Goal: Transaction & Acquisition: Purchase product/service

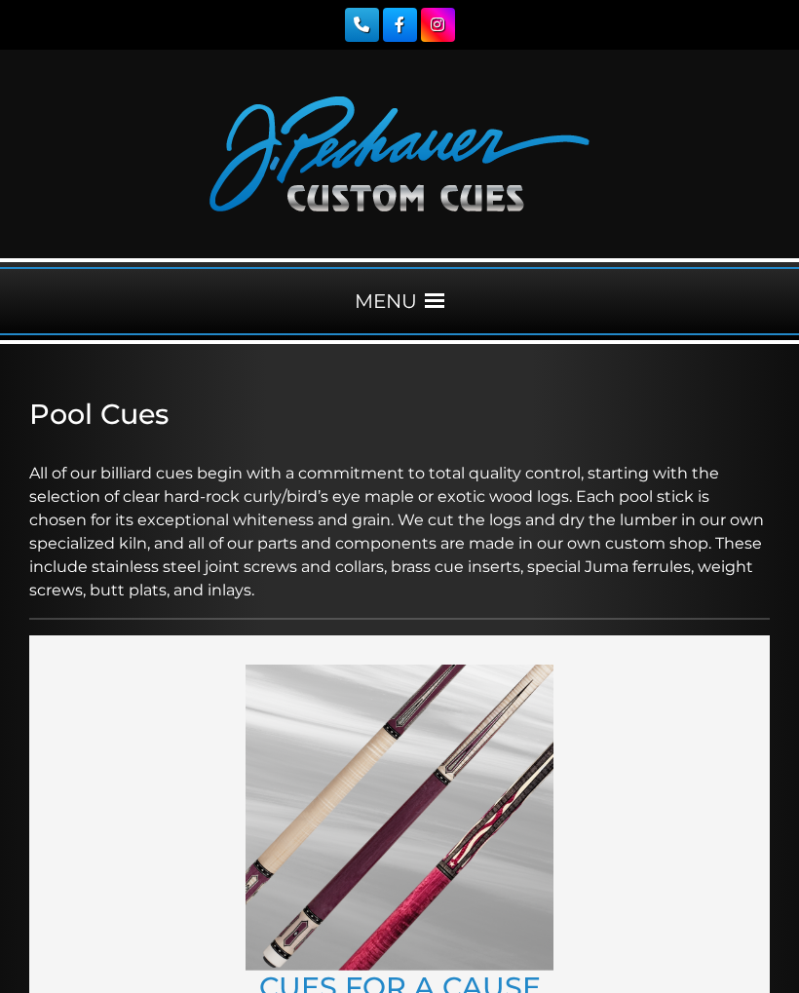
click at [428, 304] on span at bounding box center [434, 300] width 19 height 19
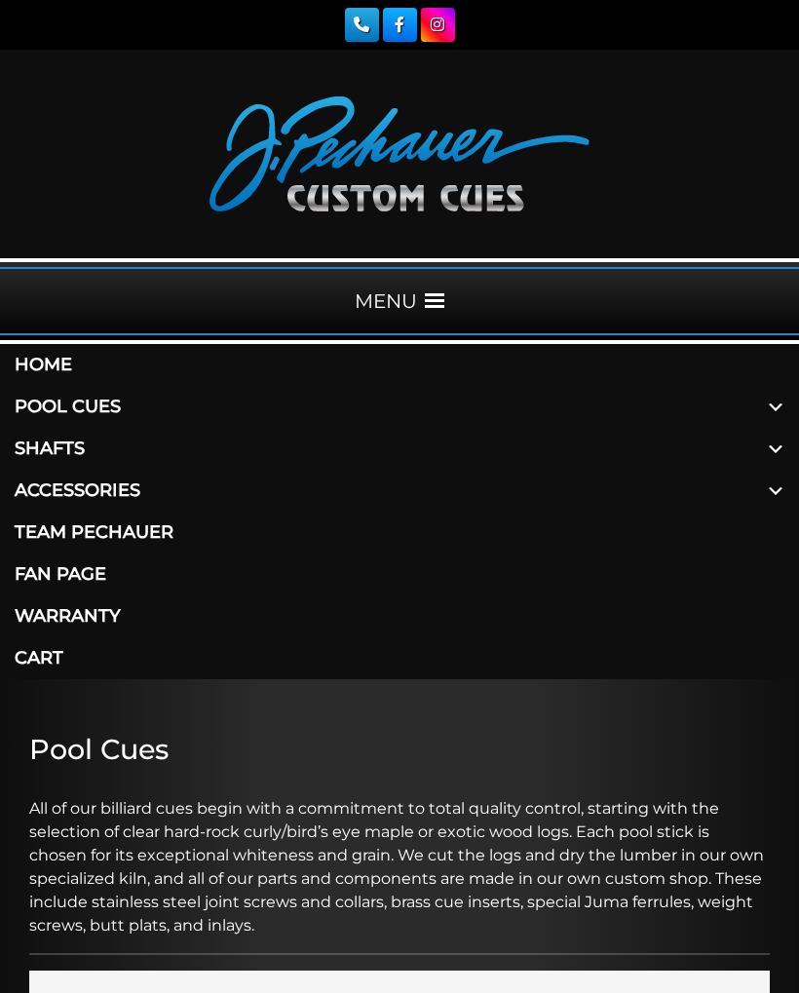
click at [765, 444] on span at bounding box center [775, 449] width 47 height 42
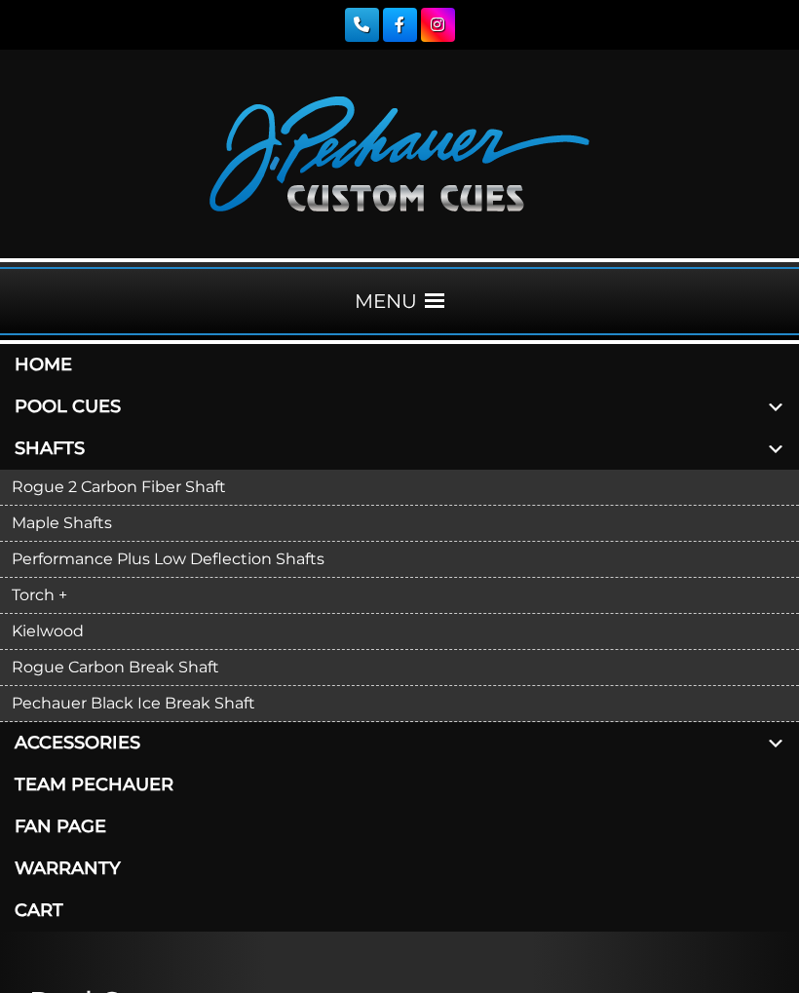
click at [76, 622] on link "Kielwood" at bounding box center [399, 632] width 799 height 36
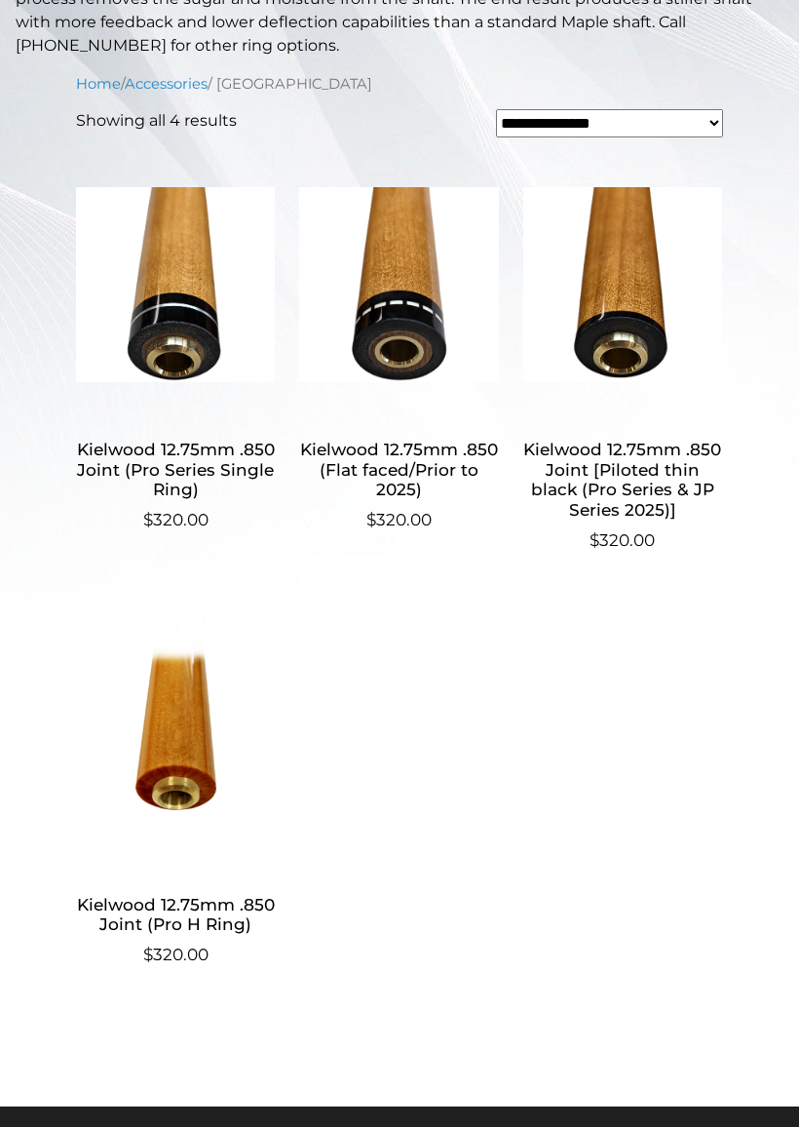
scroll to position [628, 0]
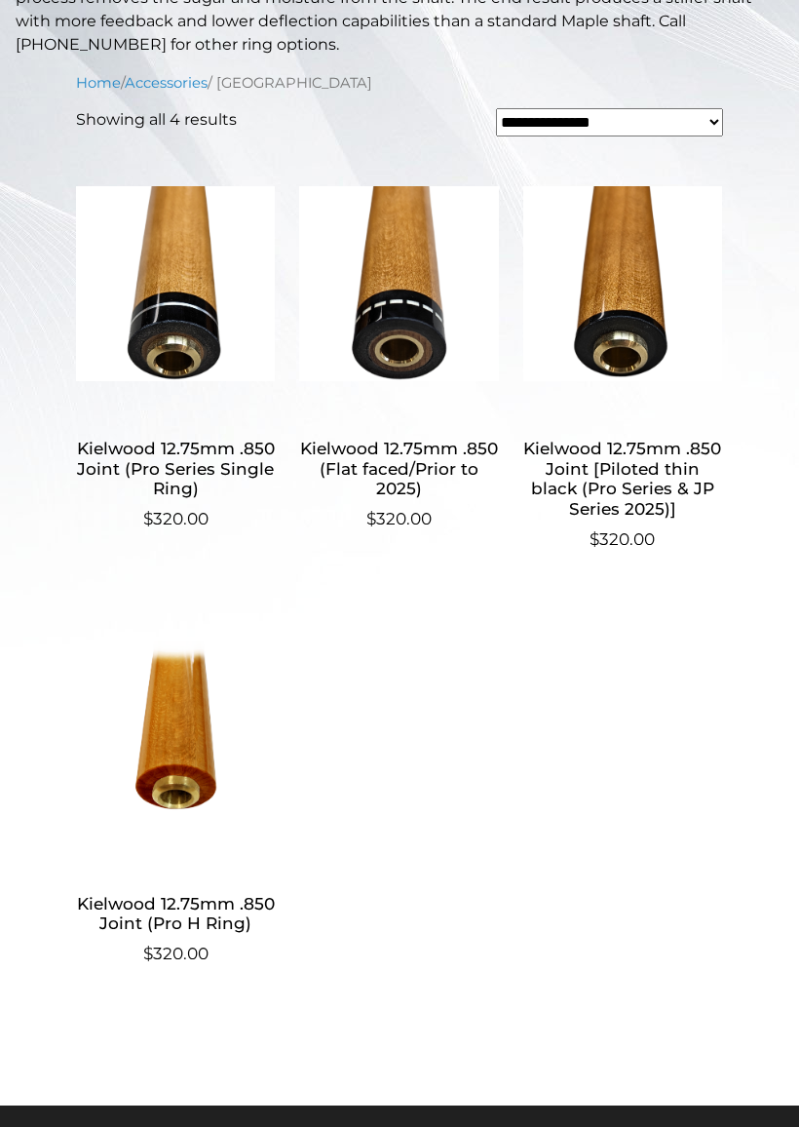
click at [224, 911] on h2 "Kielwood 12.75mm .850 Joint (Pro H Ring)" at bounding box center [175, 913] width 199 height 57
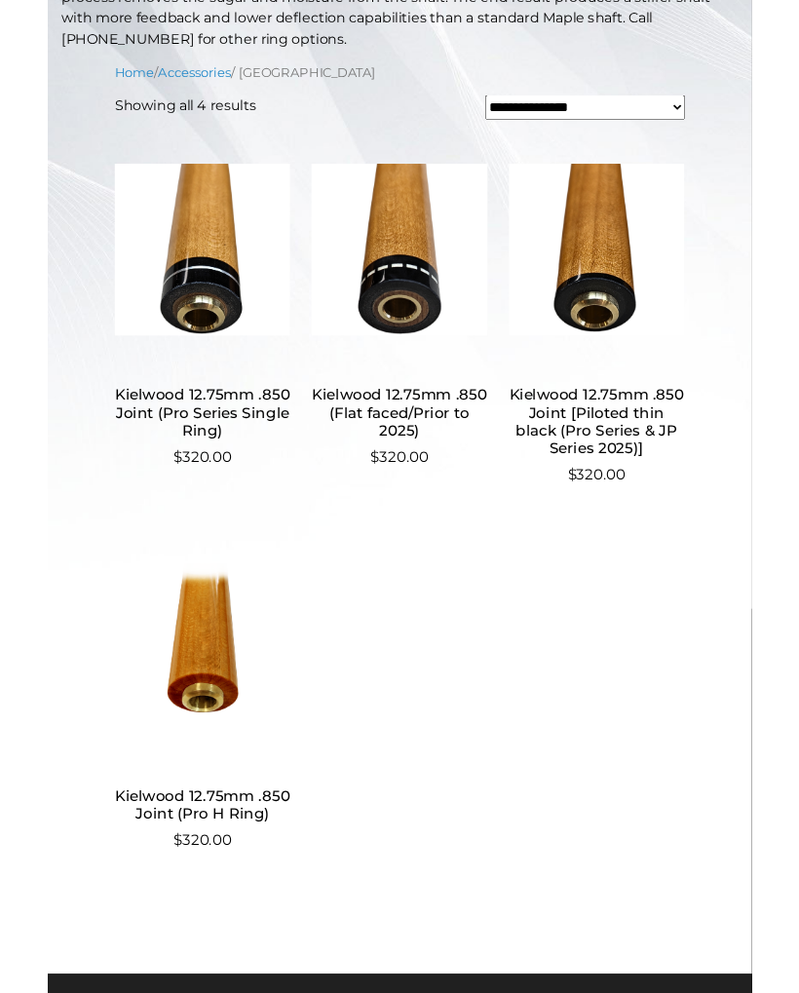
scroll to position [682, 0]
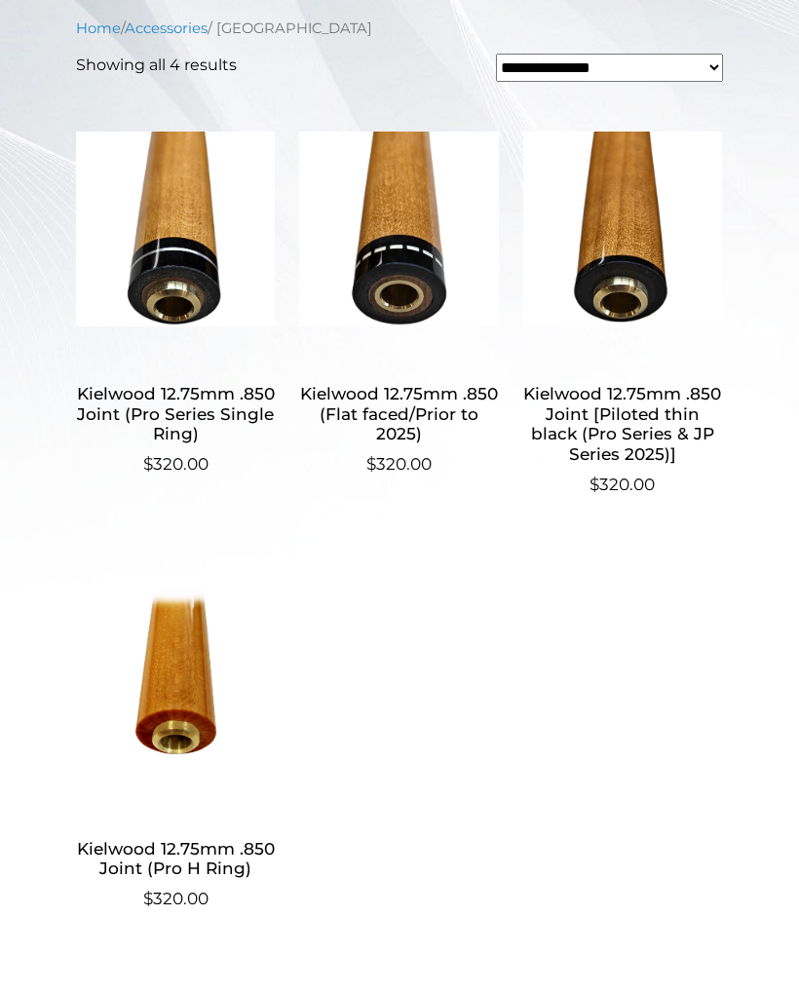
click at [191, 416] on h2 "Kielwood 12.75mm .850 Joint (Pro Series Single Ring)" at bounding box center [175, 414] width 199 height 76
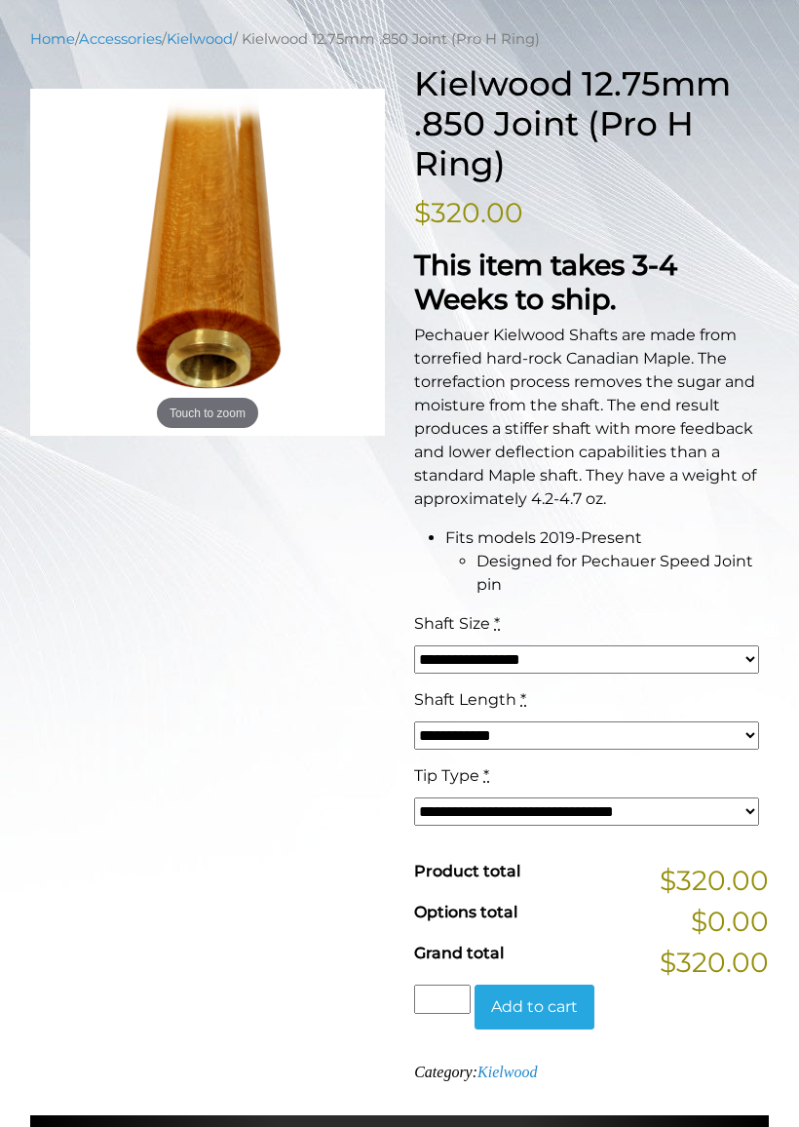
scroll to position [385, 0]
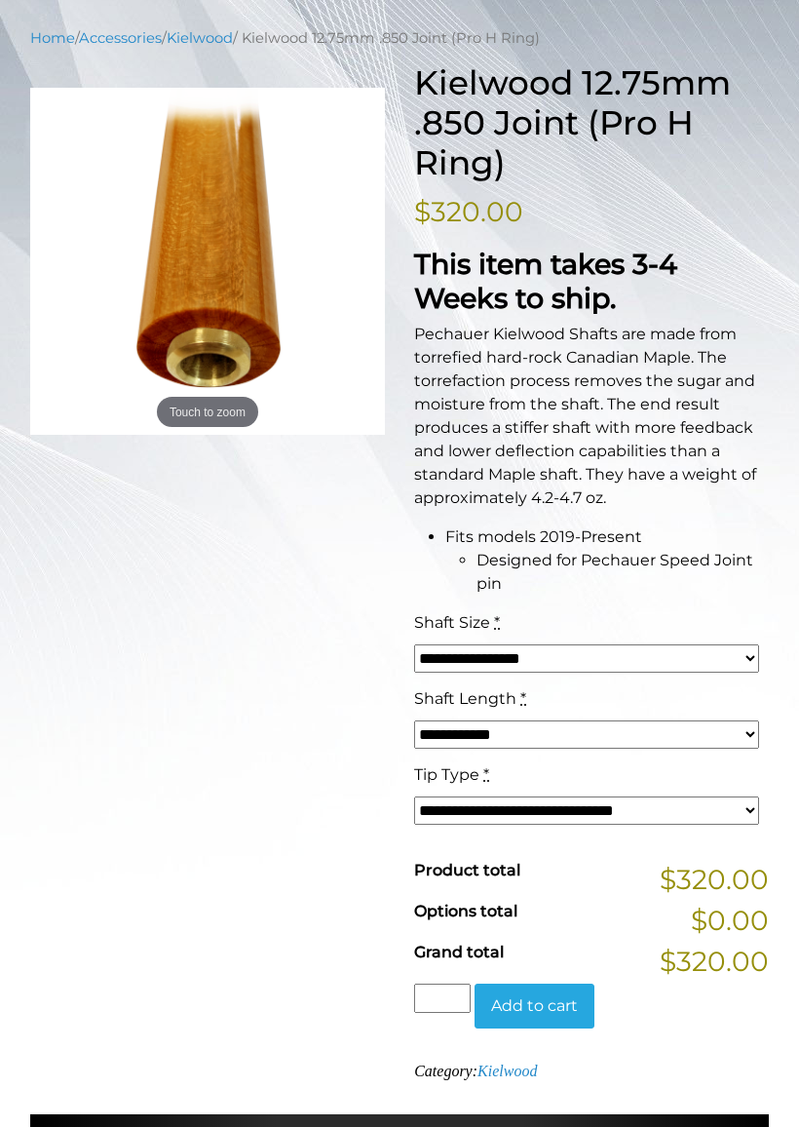
click at [738, 656] on select "**********" at bounding box center [586, 658] width 345 height 28
select select "*****"
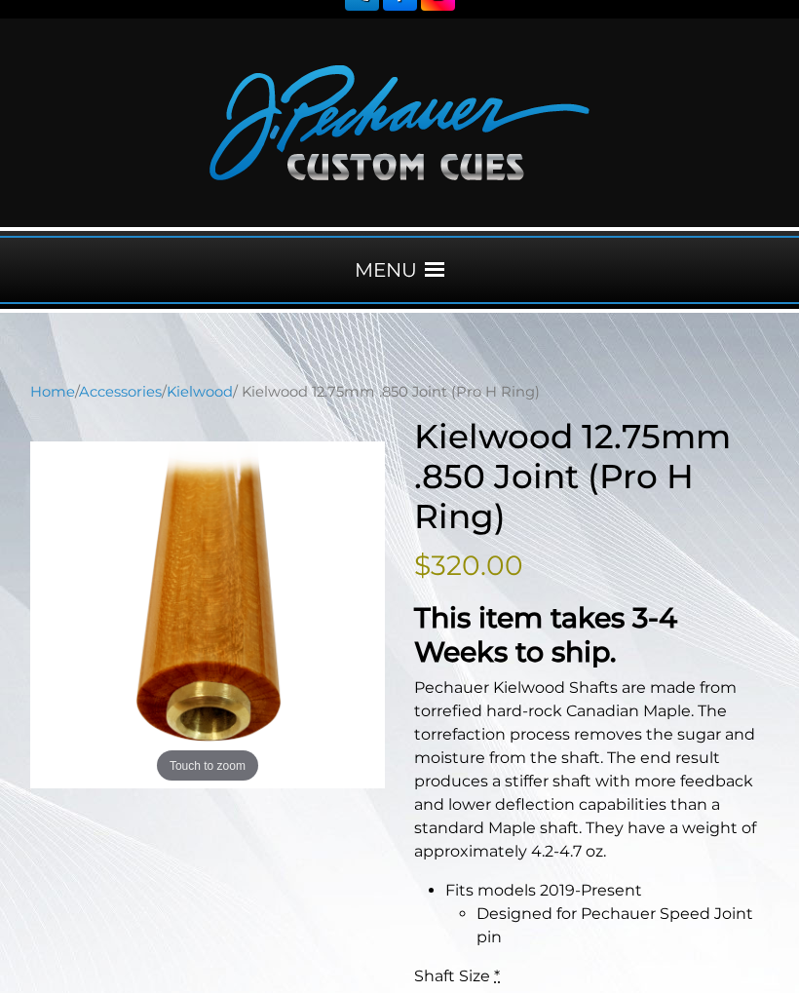
scroll to position [0, 0]
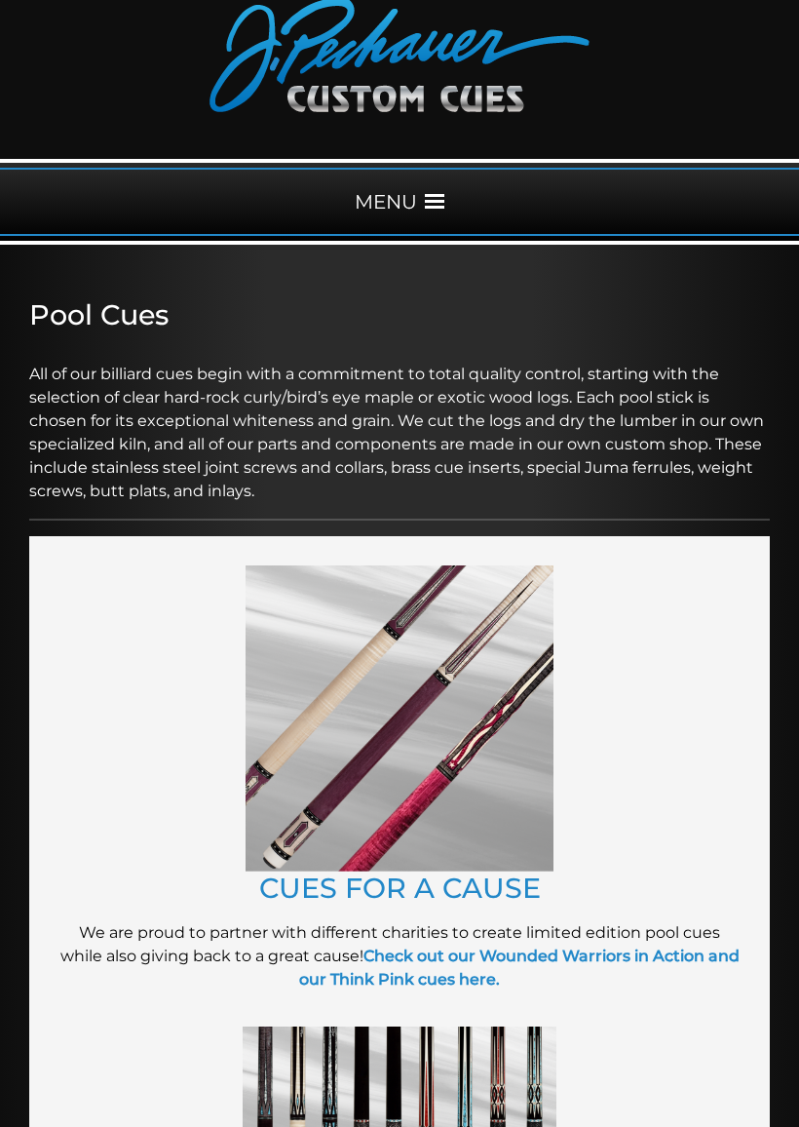
scroll to position [102, 0]
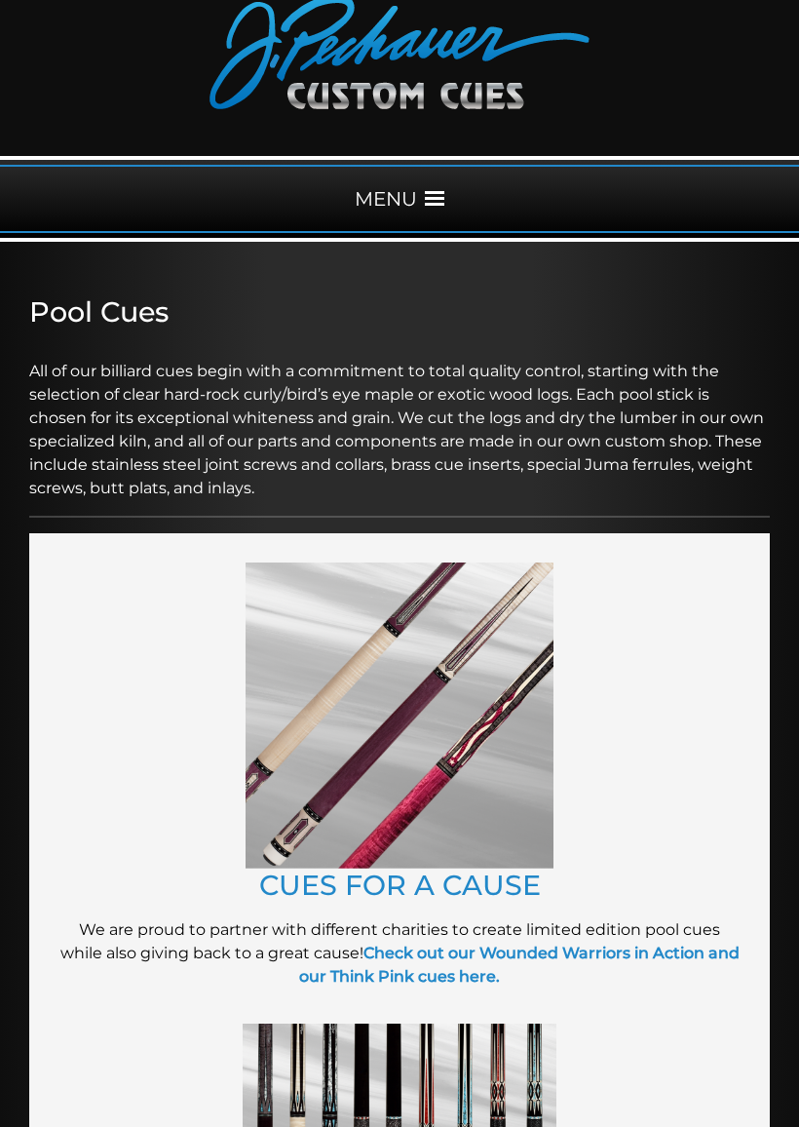
click at [442, 747] on img at bounding box center [400, 715] width 308 height 306
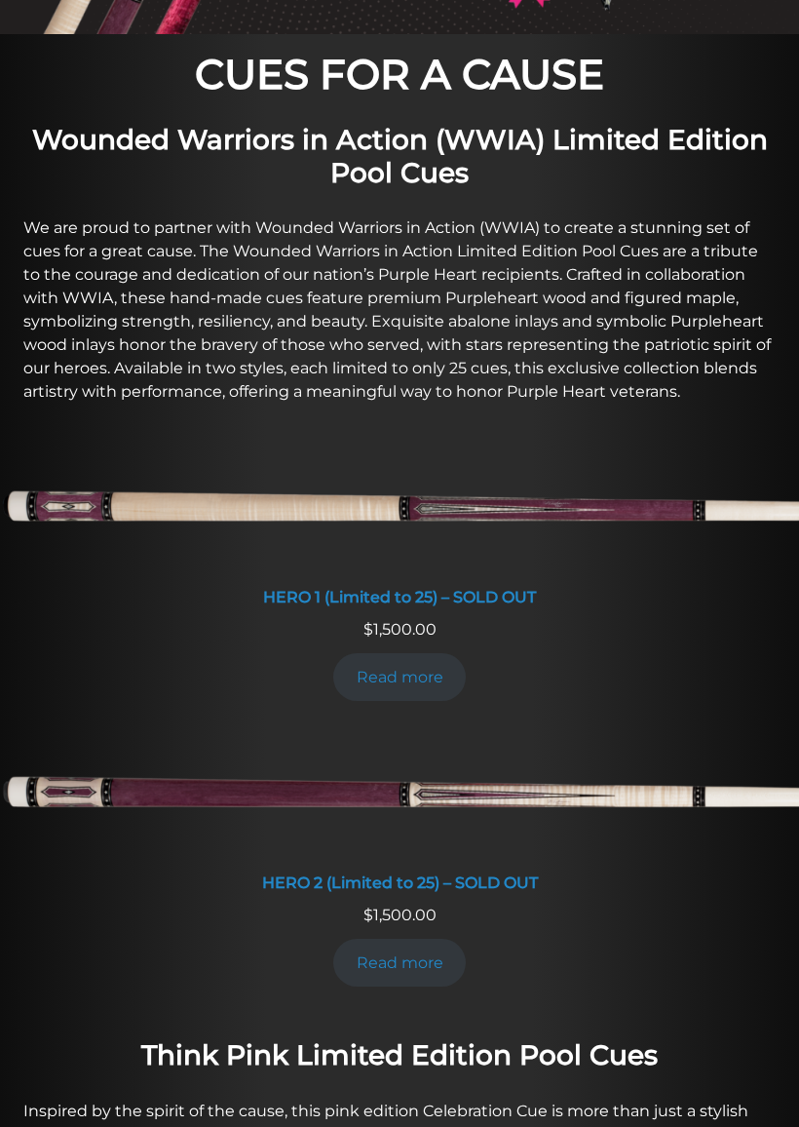
scroll to position [638, 0]
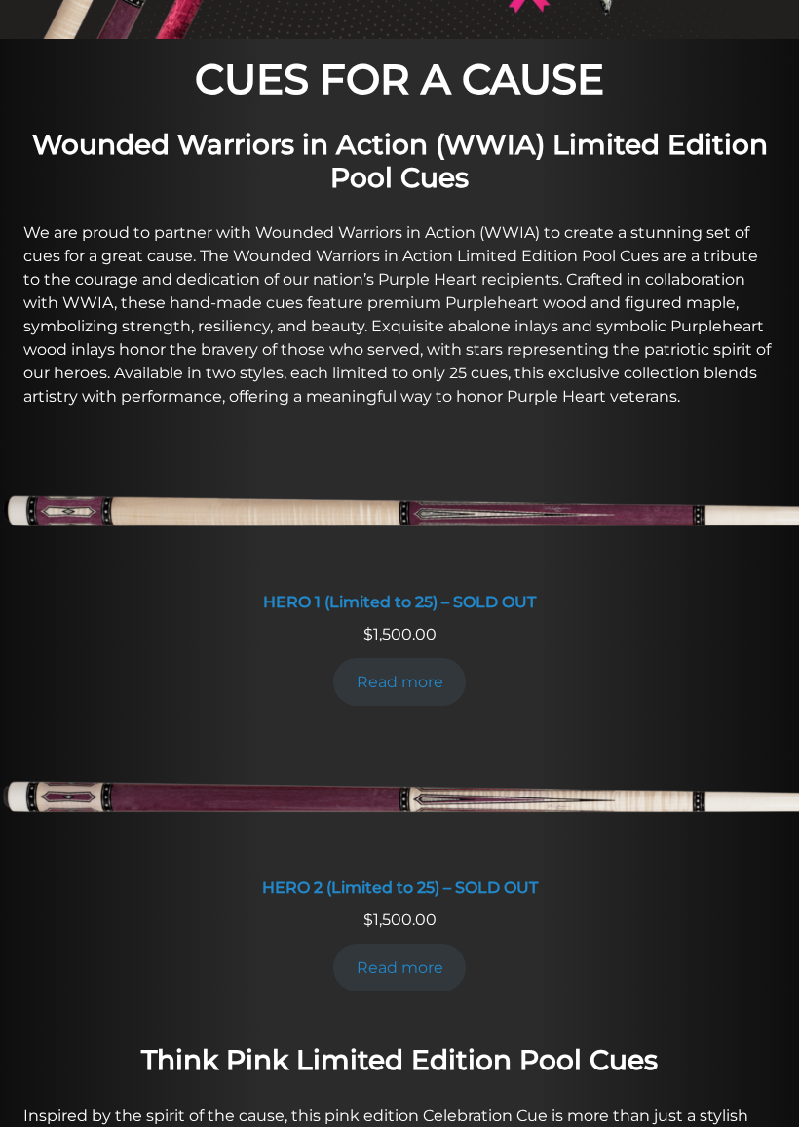
click at [405, 963] on link "Read more" at bounding box center [399, 968] width 133 height 48
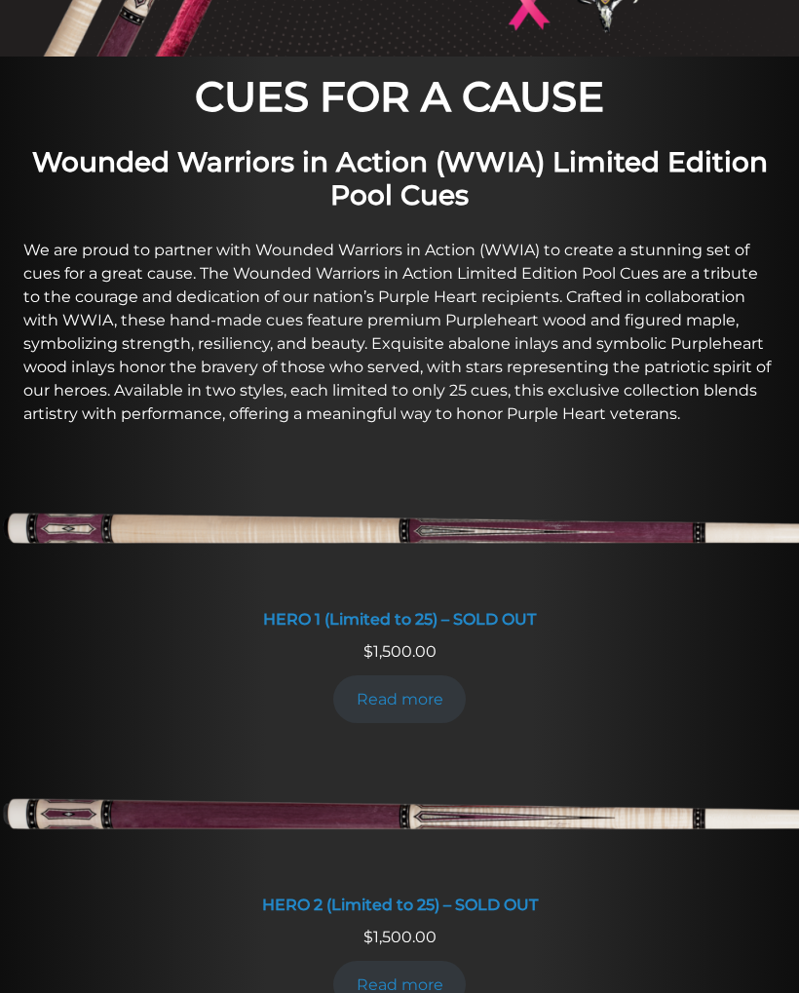
scroll to position [610, 0]
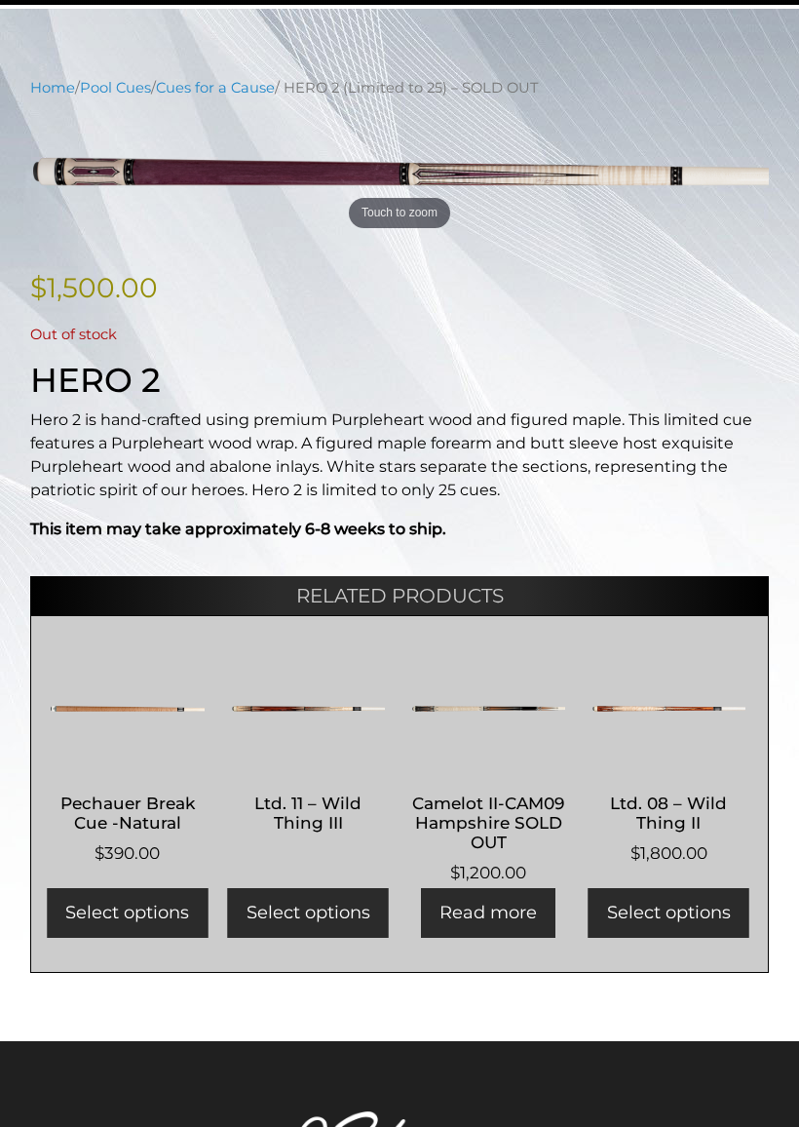
scroll to position [333, 0]
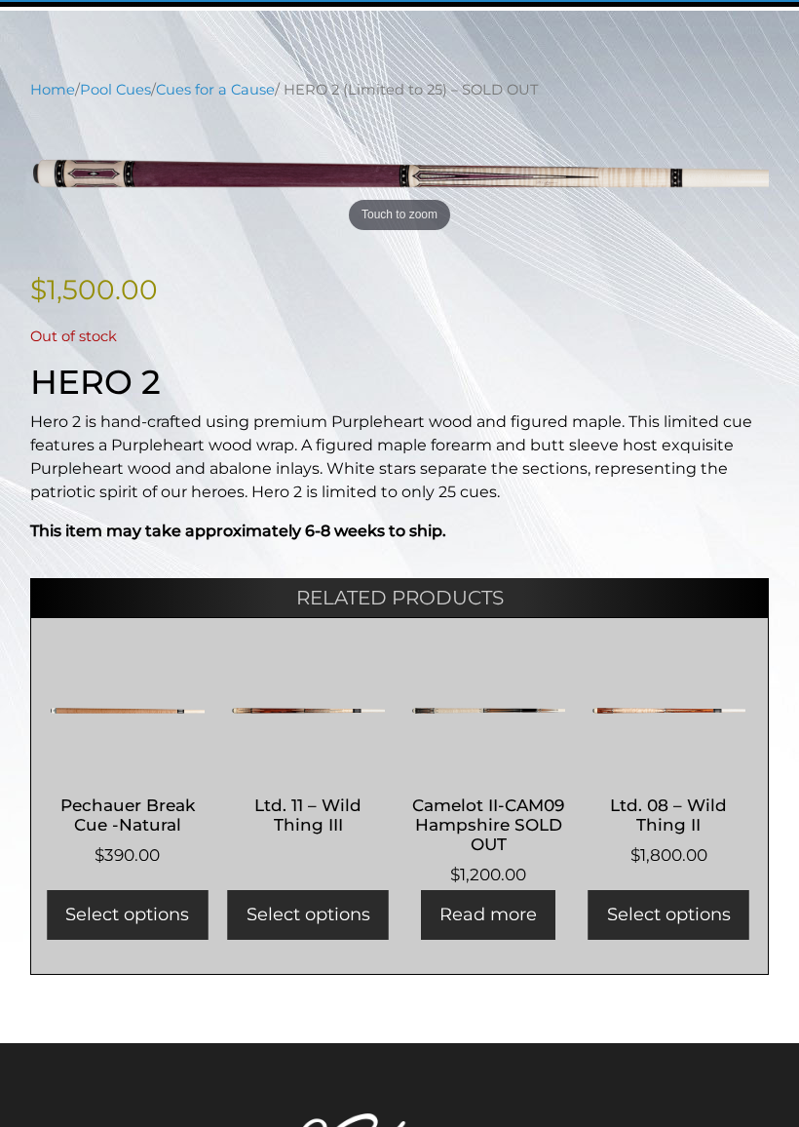
click at [488, 798] on h2 "Camelot II-CAM09 Hampshire SOLD OUT" at bounding box center [488, 825] width 154 height 76
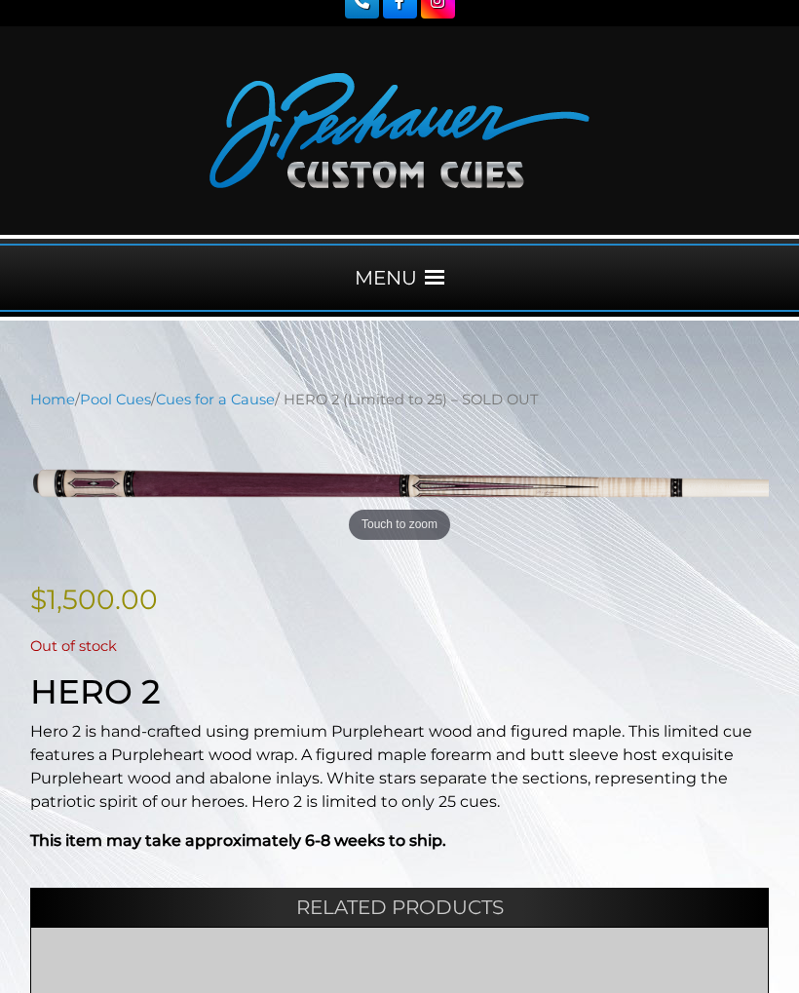
scroll to position [0, 0]
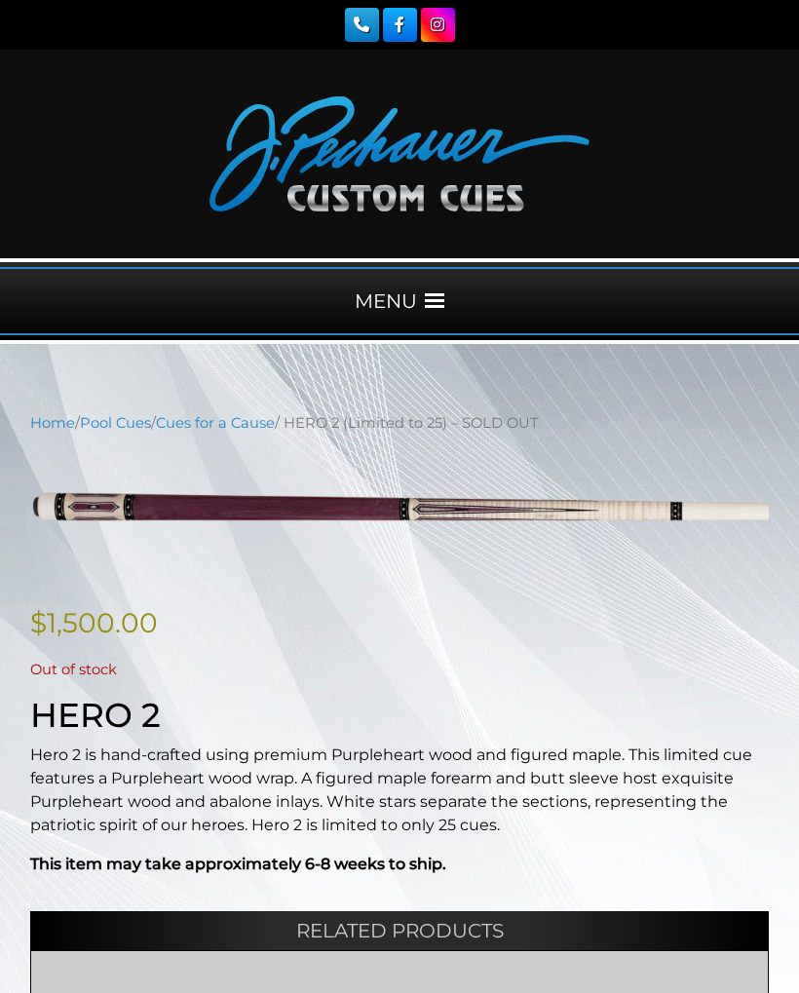
click at [681, 423] on nav "Home / Pool Cues / Cues for a Cause / HERO 2 (Limited to 25) – SOLD OUT" at bounding box center [399, 422] width 739 height 21
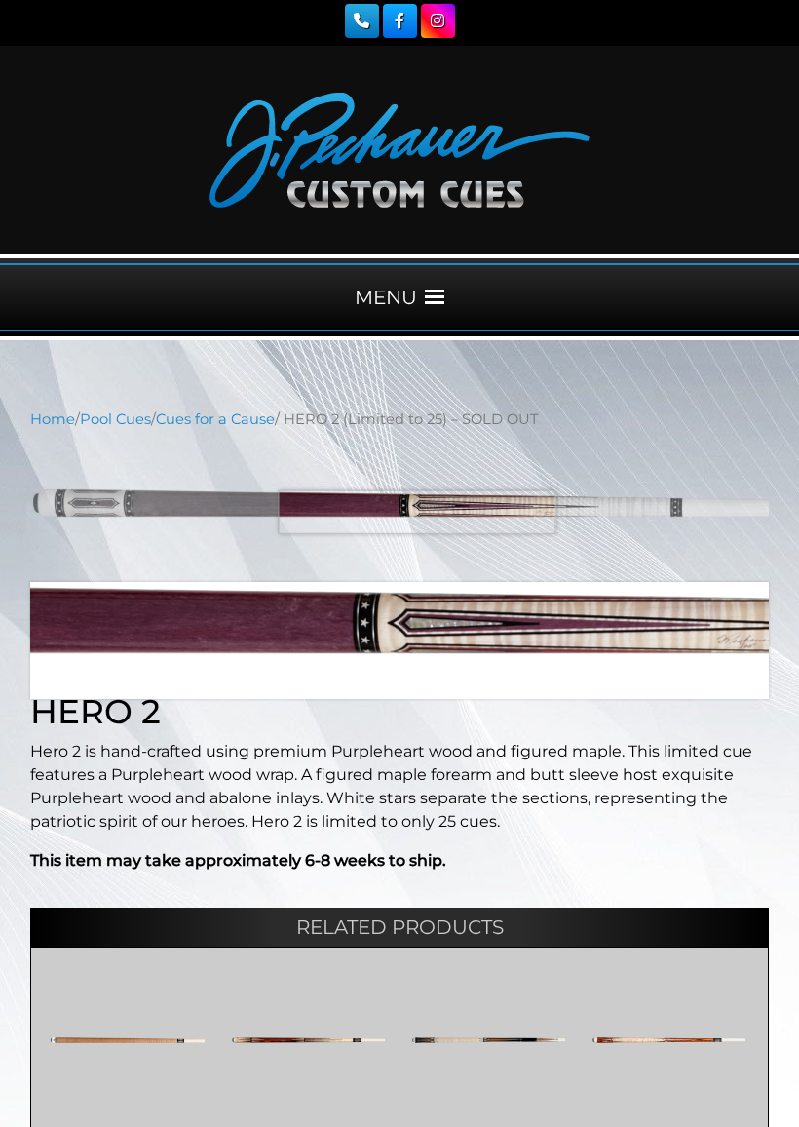
scroll to position [5, 0]
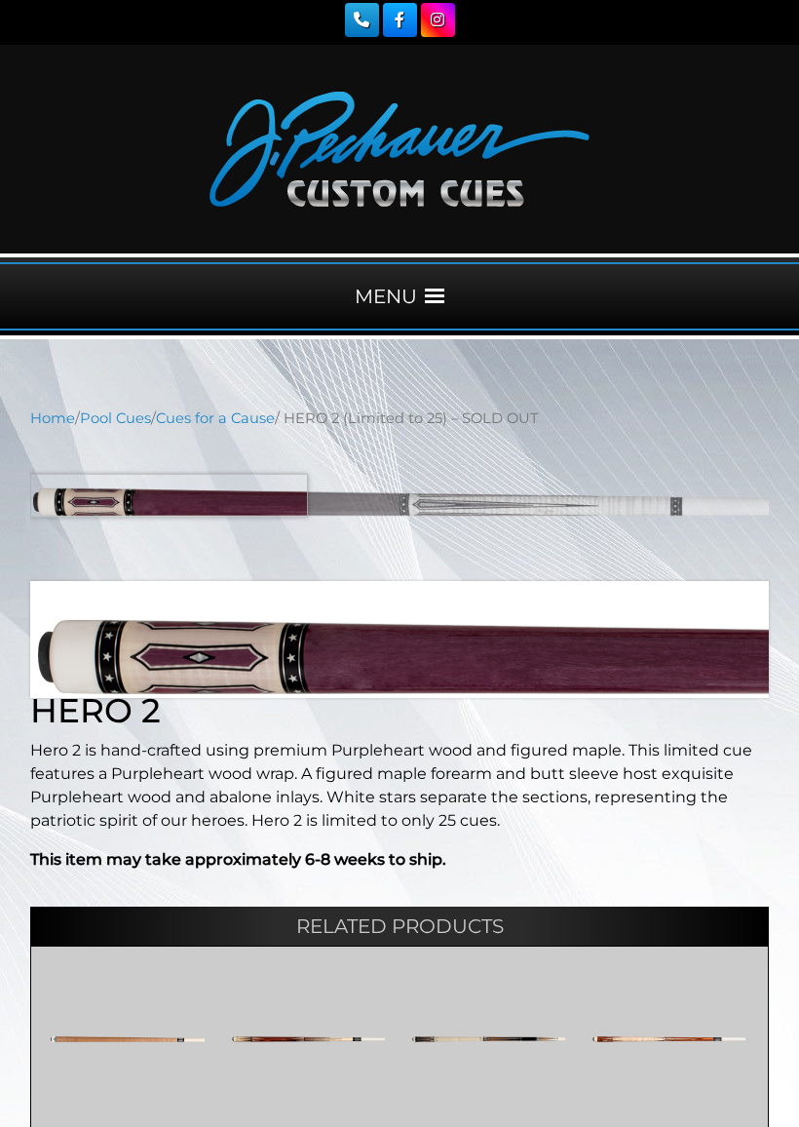
click at [346, 752] on p "Hero 2 is hand-crafted using premium Purpleheart wood and figured maple. This l…" at bounding box center [399, 786] width 739 height 94
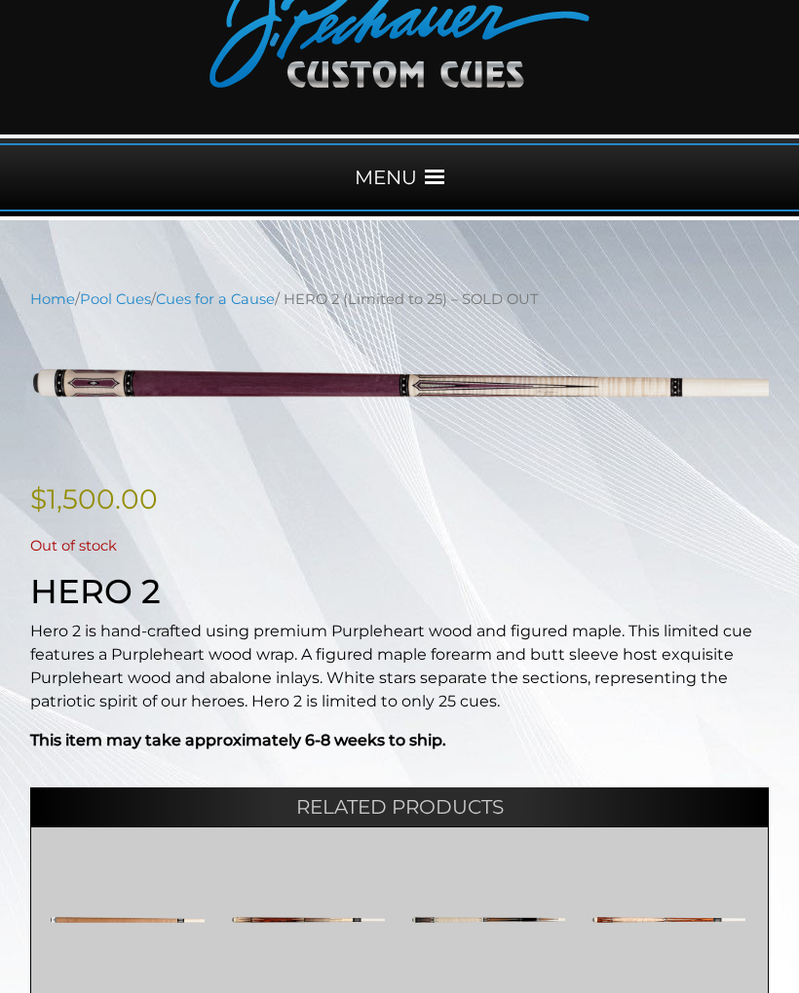
scroll to position [0, 0]
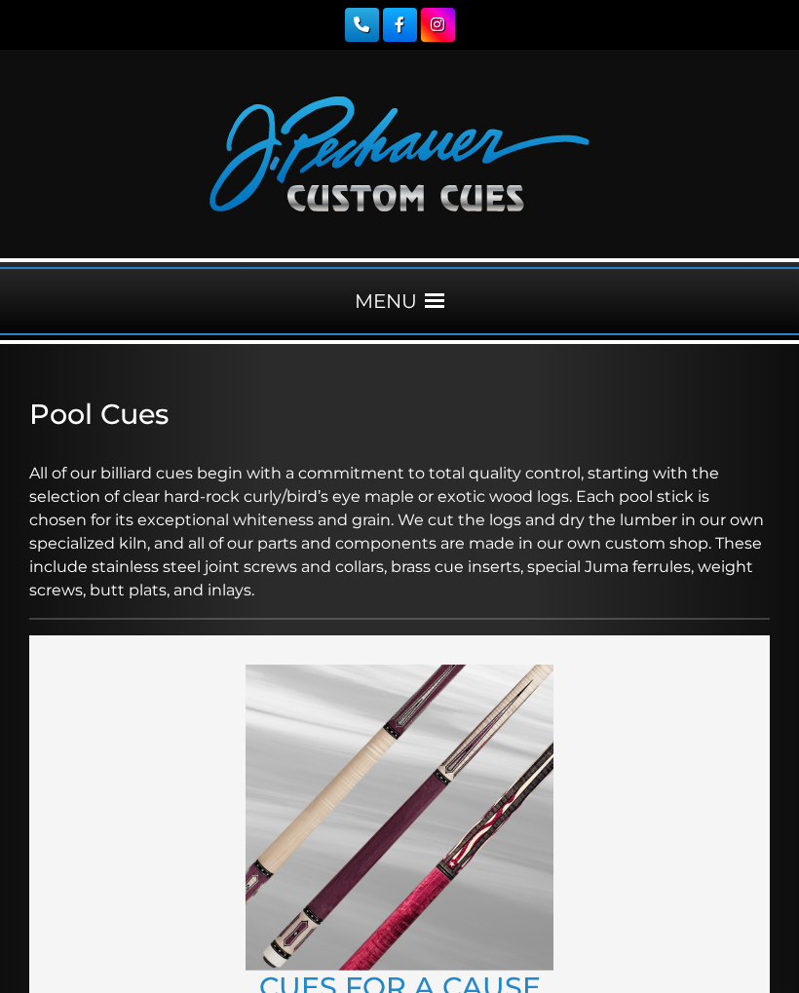
scroll to position [157, 0]
